Goal: Task Accomplishment & Management: Use online tool/utility

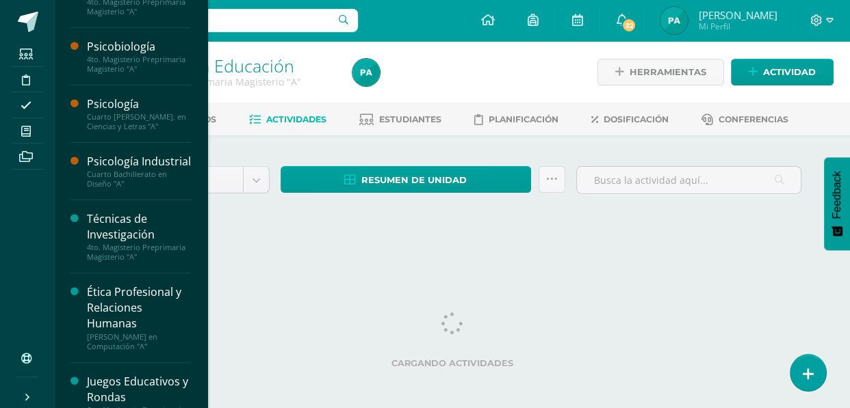
click at [116, 112] on div "Cuarto [PERSON_NAME]. en Ciencias y Letras "A"" at bounding box center [139, 121] width 104 height 19
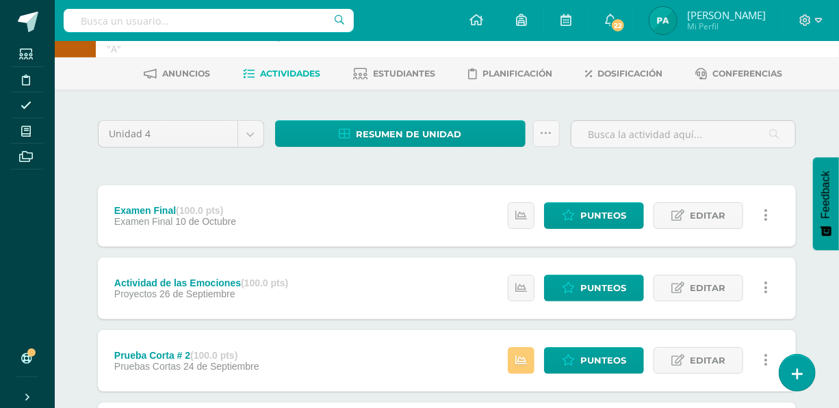
scroll to position [71, 0]
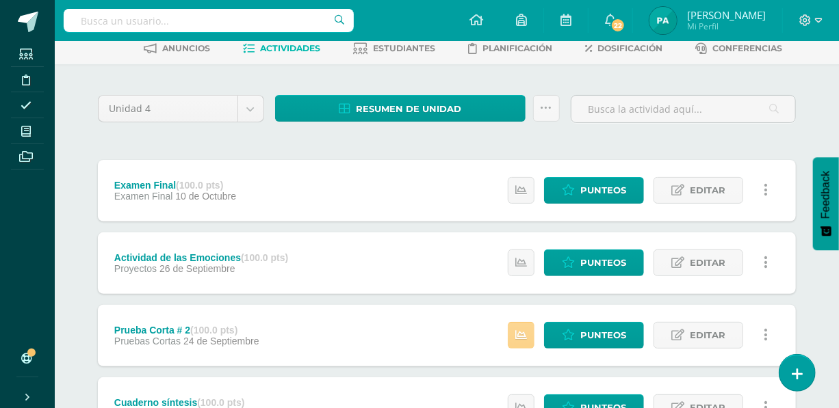
click at [521, 341] on link at bounding box center [521, 335] width 27 height 27
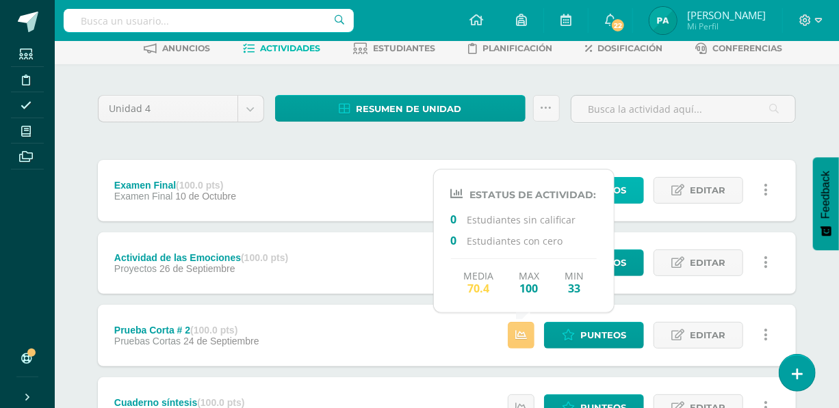
click at [625, 196] on span "Punteos" at bounding box center [603, 190] width 46 height 25
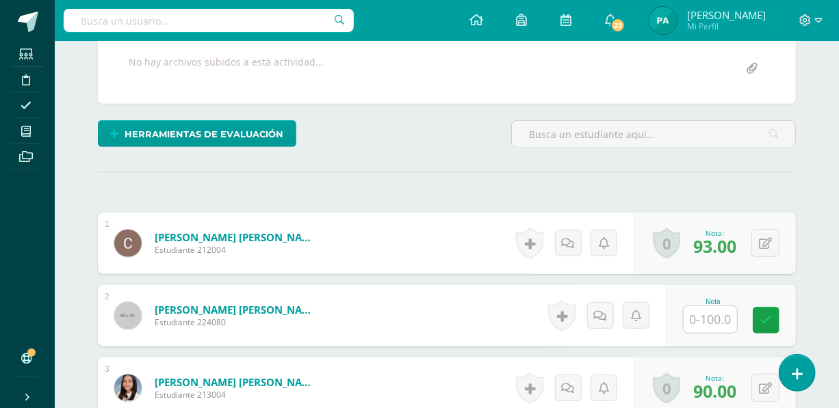
scroll to position [332, 0]
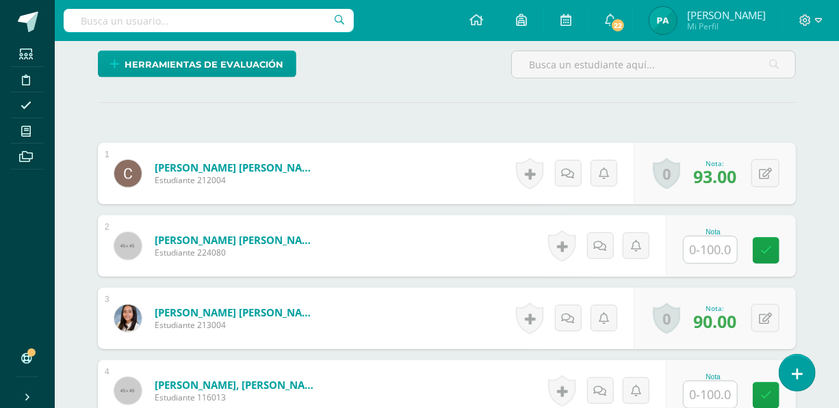
click at [724, 237] on input "text" at bounding box center [709, 250] width 53 height 27
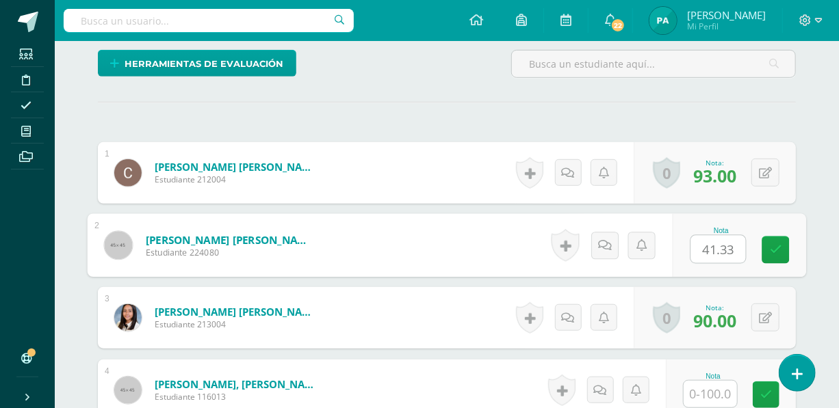
scroll to position [334, 0]
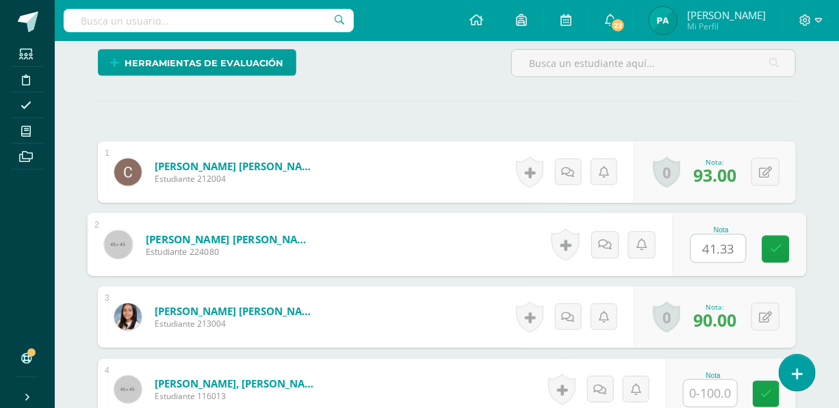
type input "41.33"
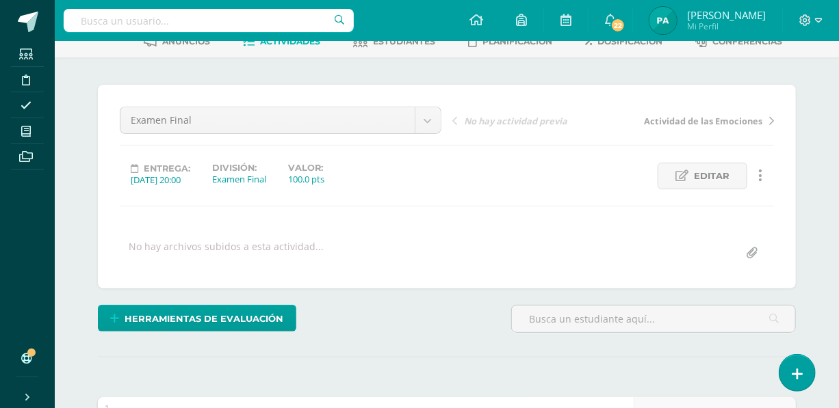
scroll to position [42, 0]
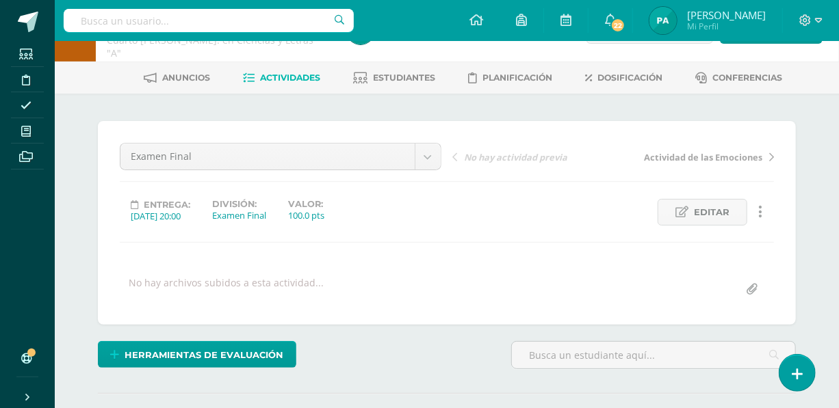
click at [395, 74] on span "Estudiantes" at bounding box center [405, 78] width 62 height 10
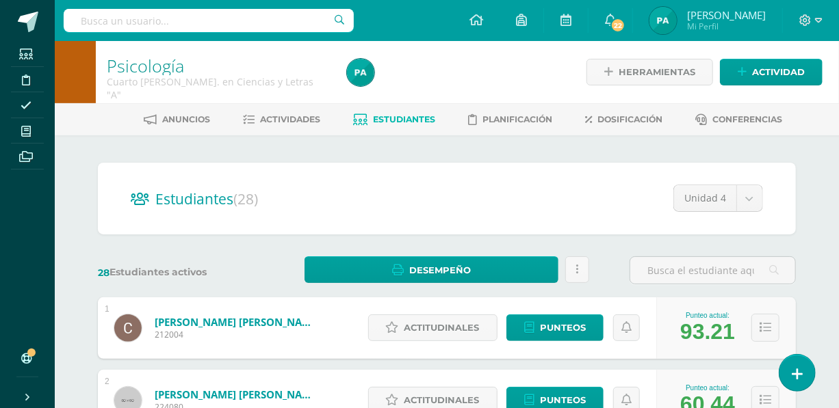
click at [280, 121] on span "Actividades" at bounding box center [291, 119] width 60 height 10
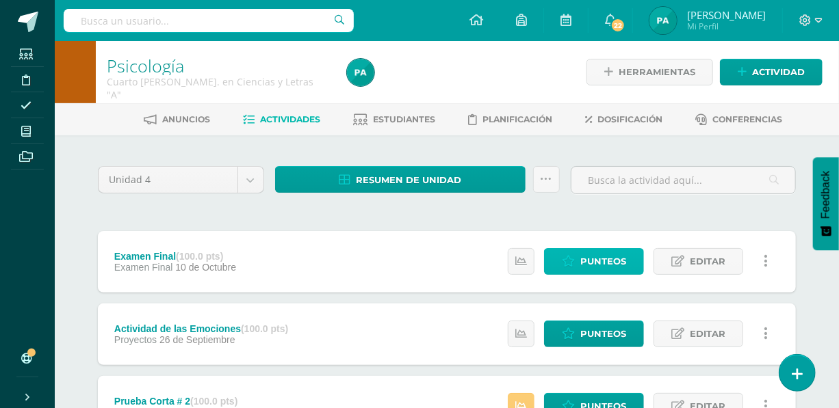
click at [573, 266] on icon at bounding box center [568, 262] width 13 height 12
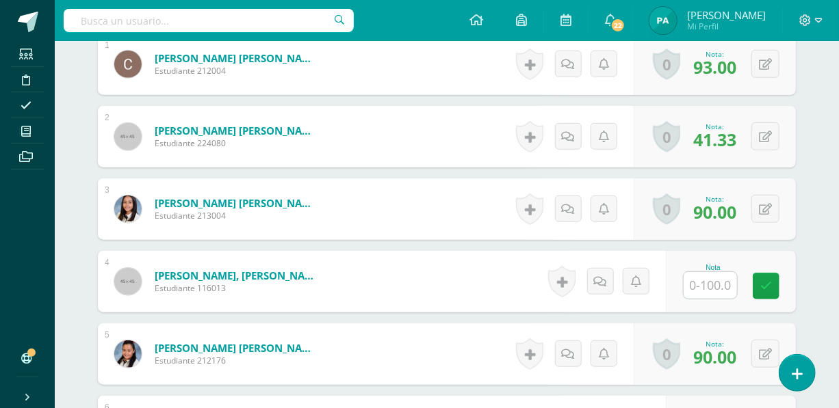
scroll to position [450, 0]
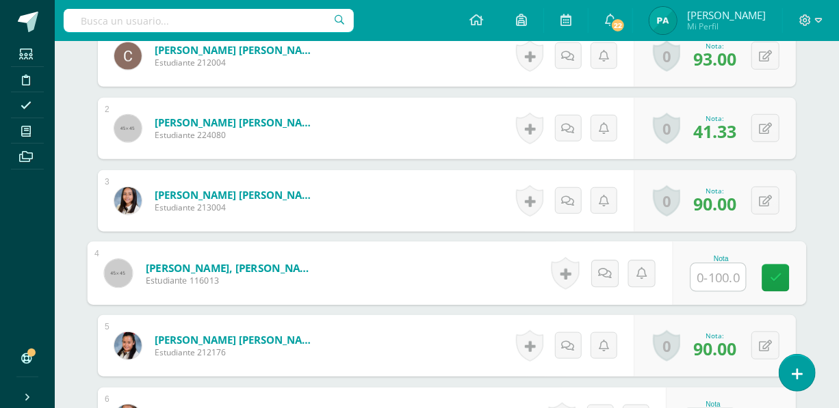
click at [724, 277] on input "text" at bounding box center [718, 277] width 55 height 27
type input "78"
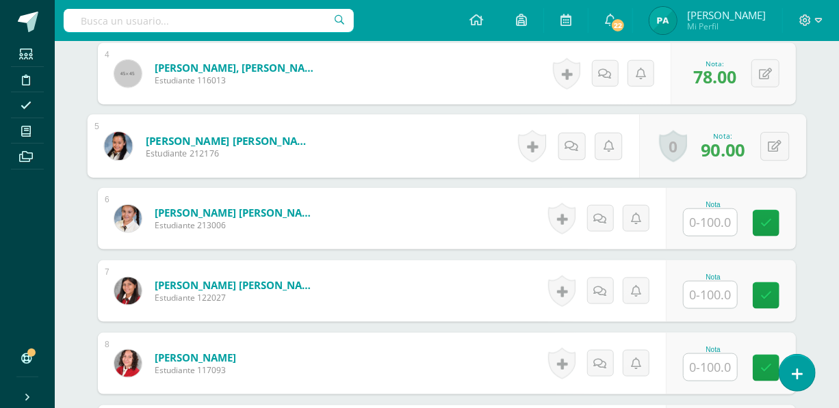
scroll to position [675, 0]
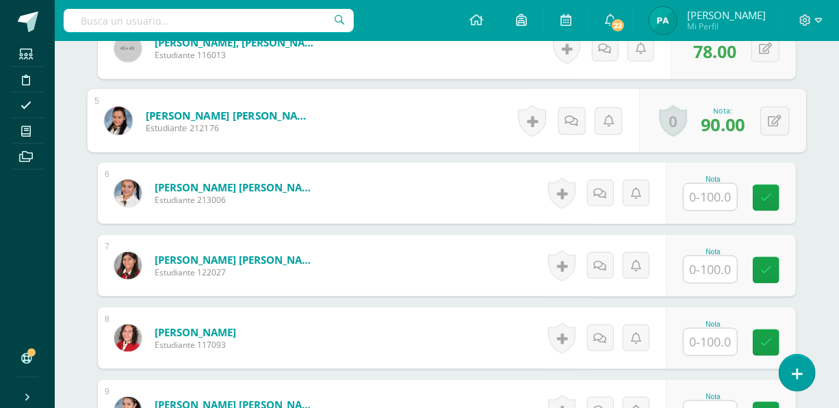
click at [711, 195] on input "text" at bounding box center [709, 197] width 53 height 27
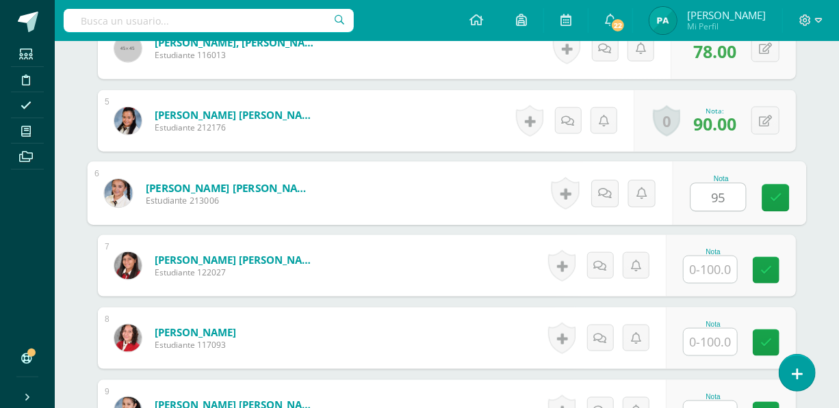
type input "95"
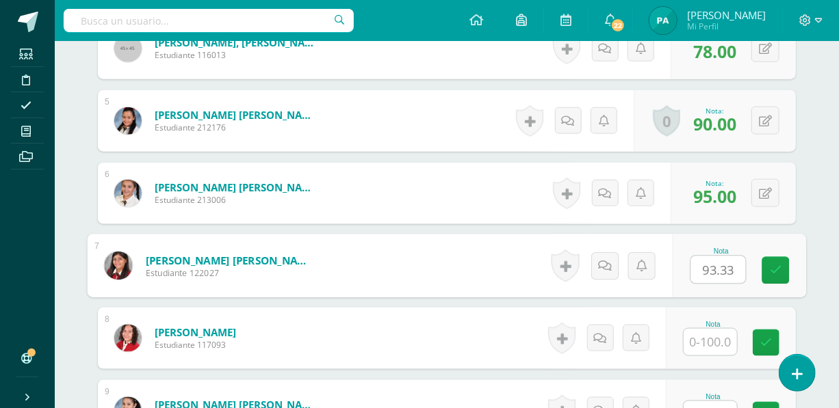
type input "93.33"
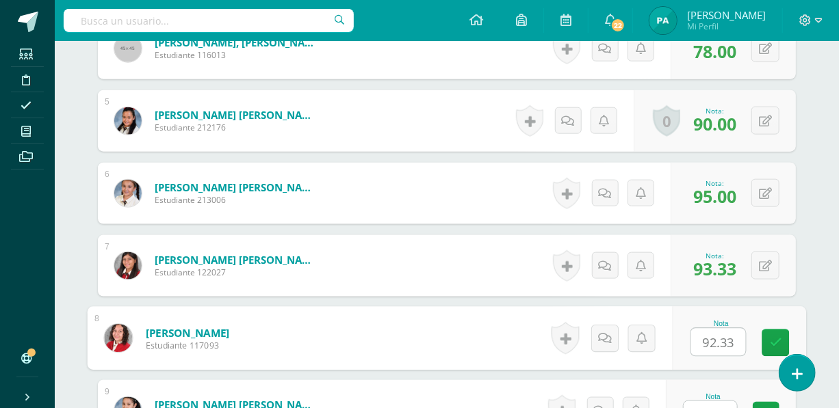
type input "92.33"
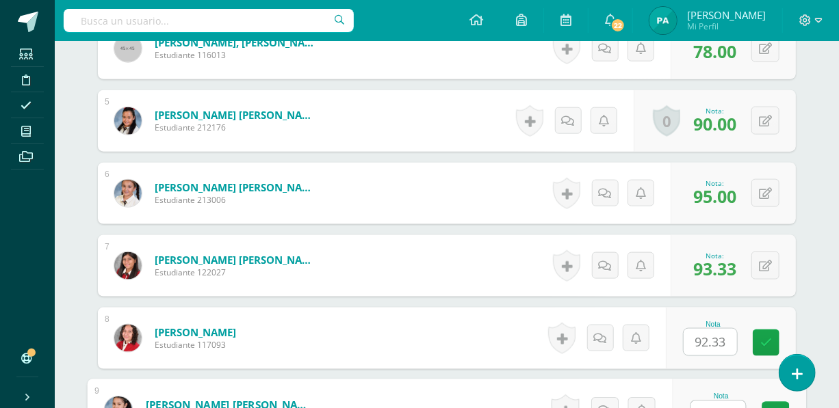
scroll to position [693, 0]
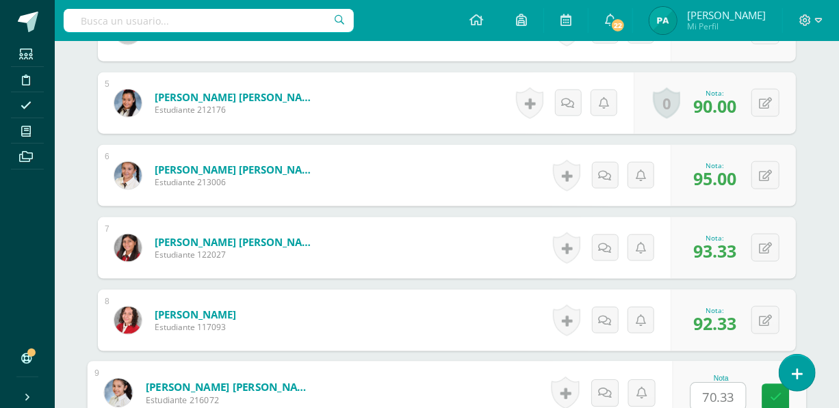
type input "70.33"
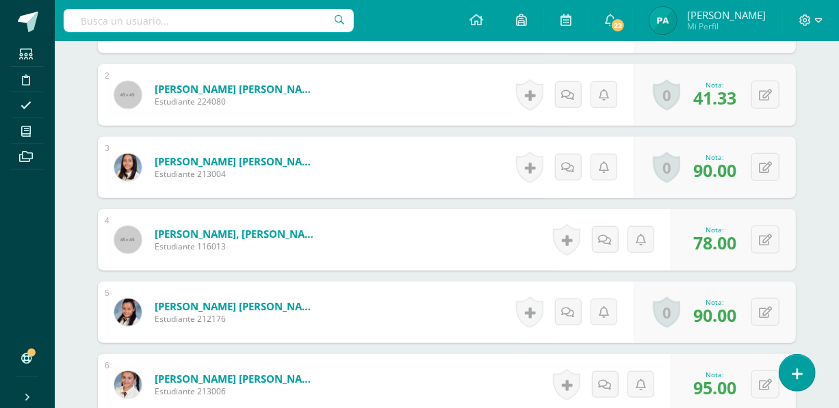
scroll to position [478, 0]
